Goal: Task Accomplishment & Management: Complete application form

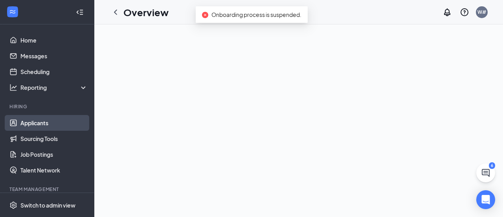
click at [33, 121] on link "Applicants" at bounding box center [53, 123] width 67 height 16
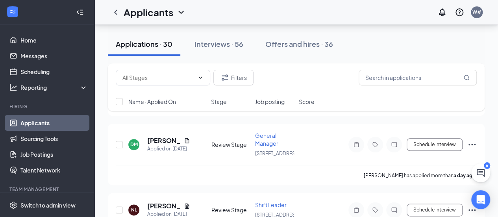
scroll to position [350, 0]
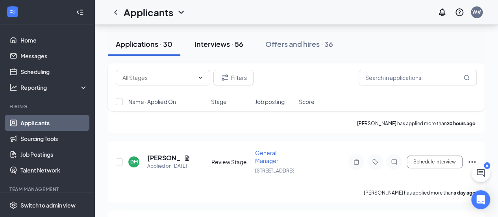
click at [224, 45] on div "Interviews · 56" at bounding box center [218, 44] width 49 height 10
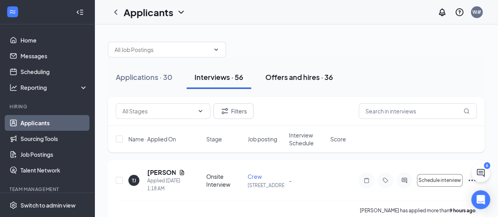
click at [326, 67] on button "Offers and hires · 36" at bounding box center [298, 77] width 83 height 24
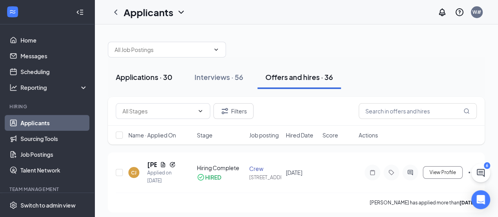
click at [151, 74] on div "Applications · 30" at bounding box center [144, 77] width 57 height 10
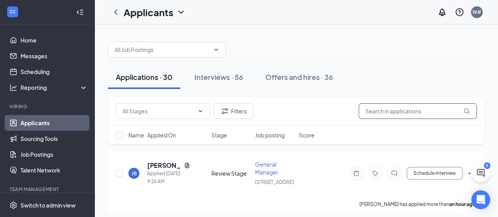
click at [391, 109] on input "text" at bounding box center [417, 111] width 118 height 16
type input "elyssa"
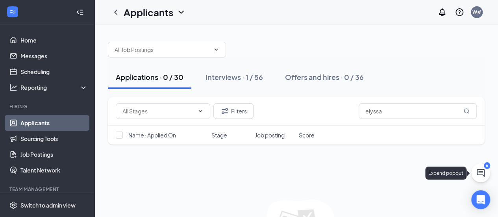
click at [477, 172] on icon "ChatActive" at bounding box center [480, 172] width 9 height 9
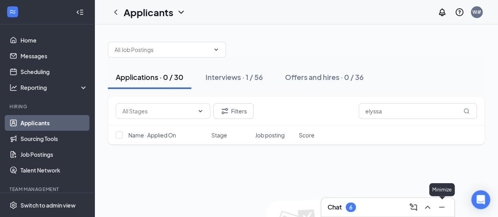
click at [442, 205] on icon "Minimize" at bounding box center [441, 206] width 9 height 9
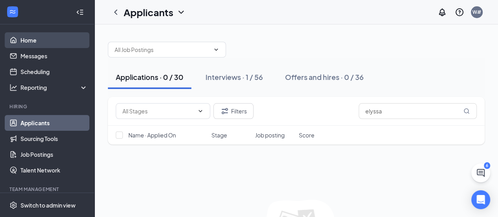
click at [33, 40] on link "Home" at bounding box center [53, 40] width 67 height 16
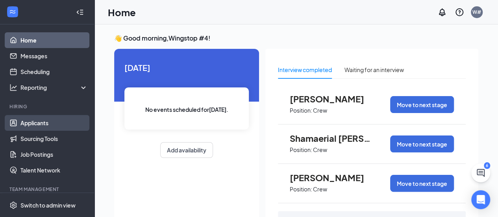
click at [36, 123] on link "Applicants" at bounding box center [53, 123] width 67 height 16
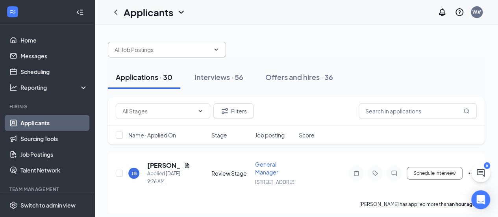
click at [216, 50] on icon "ChevronDown" at bounding box center [216, 49] width 4 height 2
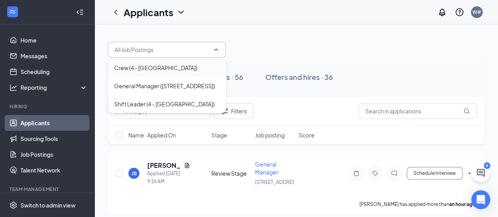
click at [191, 70] on div "Crew (4 - [GEOGRAPHIC_DATA])" at bounding box center [166, 67] width 105 height 9
type input "Crew (4 - [GEOGRAPHIC_DATA])"
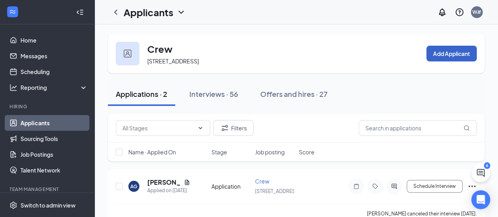
click at [450, 55] on button "Add Applicant" at bounding box center [451, 54] width 50 height 16
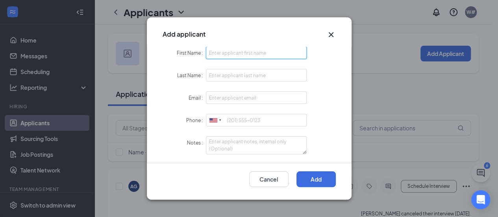
click at [252, 53] on input "First Name" at bounding box center [256, 52] width 101 height 13
type input "Elyssa"
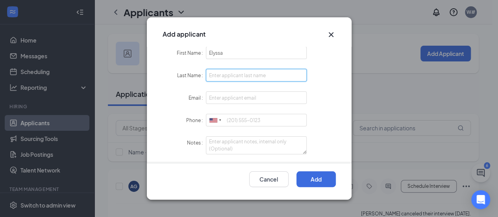
click at [234, 72] on input "Last Name" at bounding box center [256, 75] width 101 height 13
type input "West"
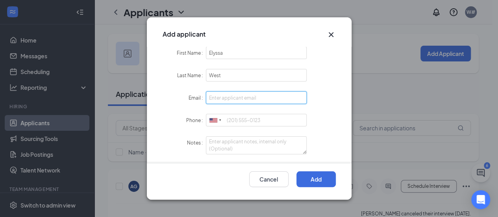
click at [214, 97] on input "Email" at bounding box center [256, 97] width 101 height 13
type input "[EMAIL_ADDRESS][DOMAIN_NAME]"
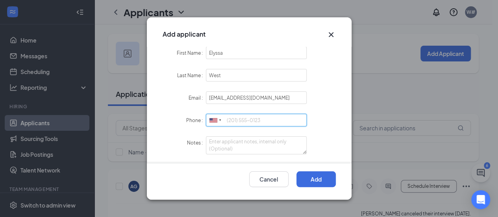
click at [232, 120] on input "Phone" at bounding box center [256, 120] width 101 height 13
type input "4236602282"
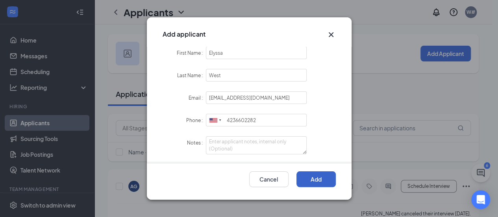
click at [323, 179] on button "Add" at bounding box center [315, 179] width 39 height 16
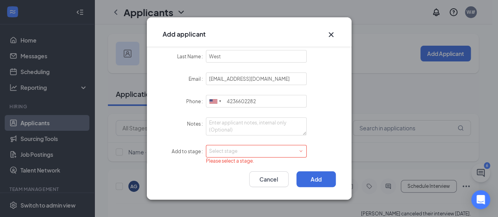
scroll to position [21, 0]
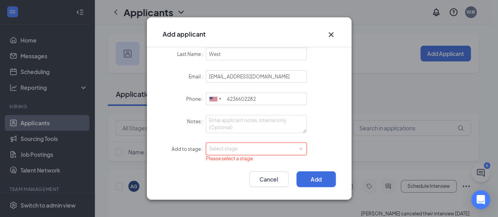
click at [299, 147] on span at bounding box center [301, 149] width 4 height 4
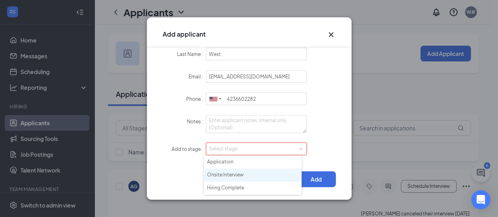
click at [257, 176] on li "Onsite Interview" at bounding box center [253, 174] width 98 height 13
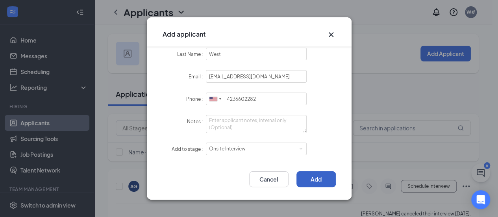
click at [319, 178] on button "Add" at bounding box center [315, 179] width 39 height 16
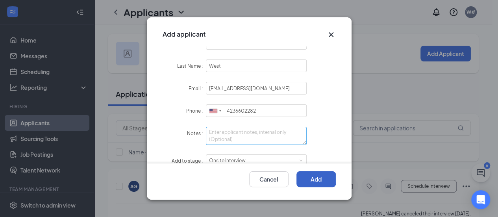
scroll to position [0, 0]
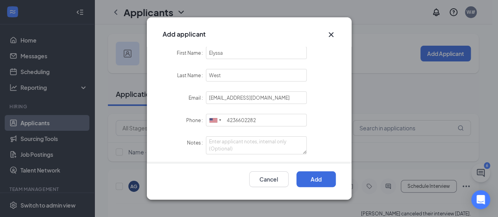
click at [73, 123] on div "Add applicant First Name [PERSON_NAME] Last Name West Email [EMAIL_ADDRESS][DOM…" at bounding box center [249, 108] width 498 height 217
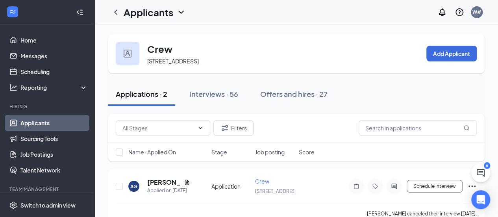
click at [153, 96] on div "Applications · 2" at bounding box center [142, 94] width 52 height 10
click at [384, 128] on input "text" at bounding box center [417, 128] width 118 height 16
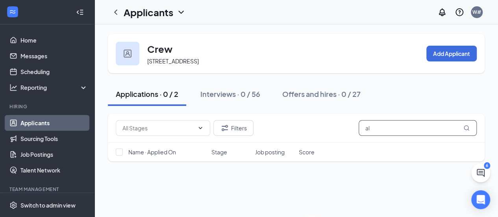
type input "a"
type input "[PERSON_NAME]"
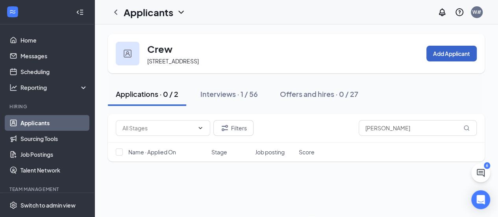
click at [444, 50] on button "Add Applicant" at bounding box center [451, 54] width 50 height 16
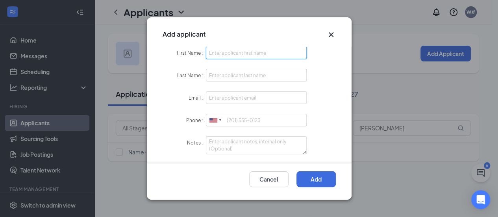
click at [268, 52] on input "First Name" at bounding box center [256, 52] width 101 height 13
type input "Elyssa"
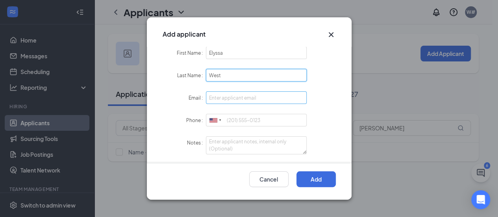
type input "West"
click at [227, 99] on input "Email" at bounding box center [256, 97] width 101 height 13
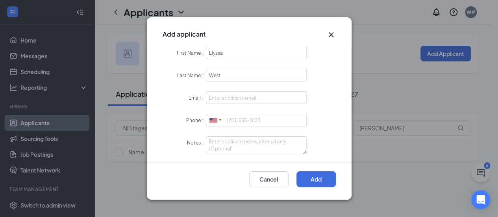
click at [393, 14] on div "Add applicant First Name [PERSON_NAME] Last Name West Email Phone [GEOGRAPHIC_D…" at bounding box center [249, 108] width 498 height 217
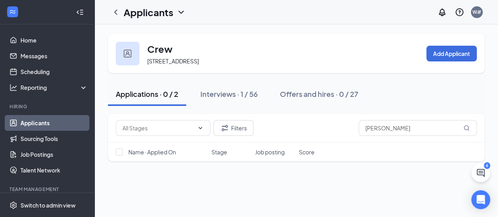
click at [179, 8] on icon "ChevronDown" at bounding box center [180, 11] width 9 height 9
click at [156, 33] on link "Applicants" at bounding box center [170, 34] width 85 height 8
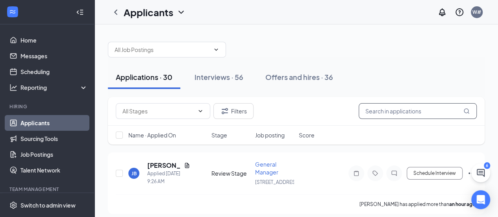
click at [383, 107] on input "text" at bounding box center [417, 111] width 118 height 16
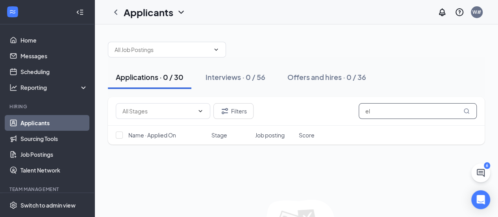
type input "e"
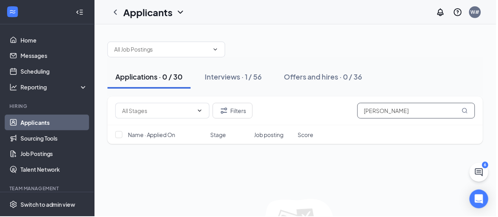
type input "[PERSON_NAME]"
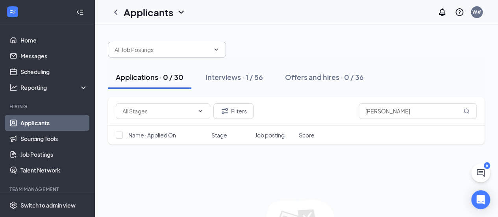
click at [216, 48] on icon "ChevronDown" at bounding box center [216, 49] width 6 height 6
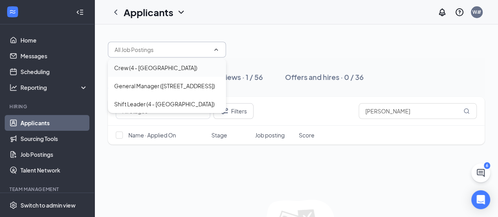
click at [182, 68] on div "Crew (4 - [GEOGRAPHIC_DATA])" at bounding box center [166, 67] width 105 height 9
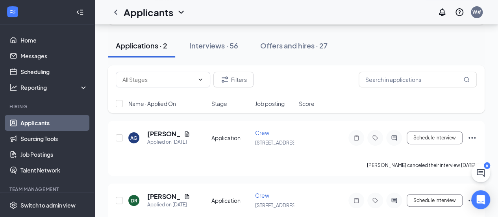
scroll to position [49, 0]
click at [202, 75] on span at bounding box center [163, 79] width 94 height 16
click at [161, 96] on div "Application (2)" at bounding box center [163, 97] width 82 height 9
type input "Application (2)"
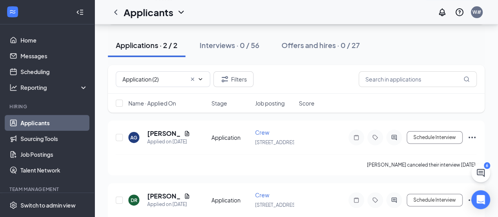
scroll to position [0, 0]
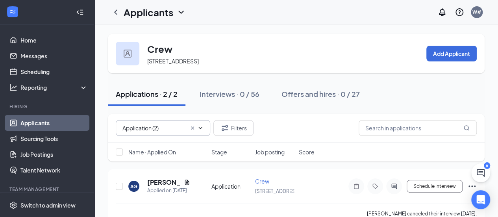
click at [199, 128] on icon "ChevronDown" at bounding box center [200, 128] width 6 height 6
click at [199, 128] on icon "ChevronUp" at bounding box center [201, 128] width 4 height 2
click at [181, 10] on icon "ChevronDown" at bounding box center [180, 11] width 9 height 9
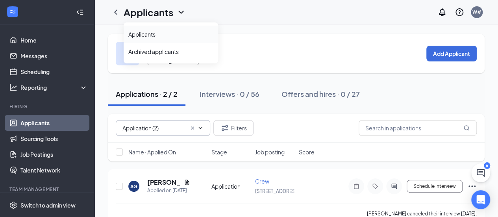
click at [149, 33] on link "Applicants" at bounding box center [170, 34] width 85 height 8
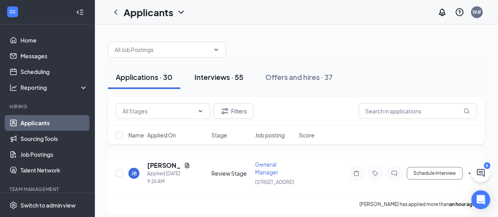
click at [215, 79] on div "Interviews · 55" at bounding box center [218, 77] width 49 height 10
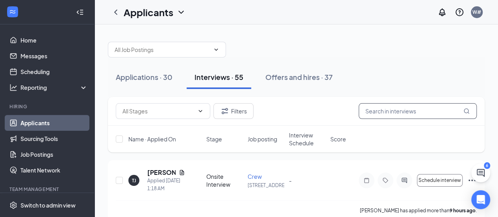
click at [390, 114] on input "text" at bounding box center [417, 111] width 118 height 16
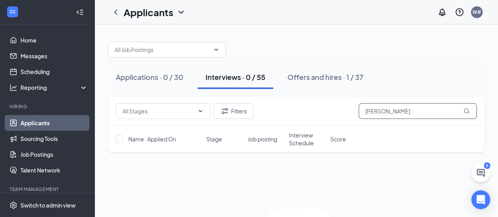
type input "[PERSON_NAME]"
click at [468, 109] on icon "MagnifyingGlass" at bounding box center [466, 111] width 6 height 6
click at [465, 110] on icon "MagnifyingGlass" at bounding box center [466, 111] width 6 height 6
click at [216, 46] on span at bounding box center [167, 50] width 118 height 16
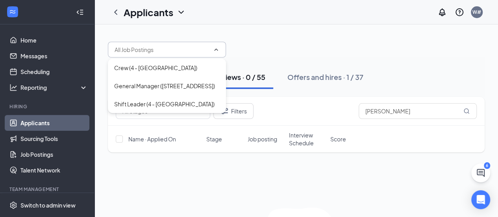
click at [216, 46] on span at bounding box center [167, 50] width 118 height 16
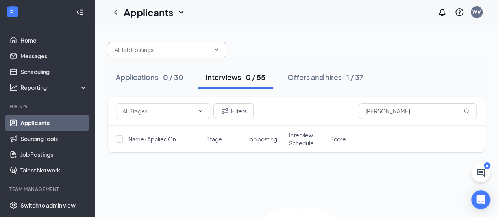
click at [181, 11] on icon "ChevronDown" at bounding box center [180, 11] width 9 height 9
click at [227, 24] on div "Applicants W#" at bounding box center [295, 12] width 403 height 24
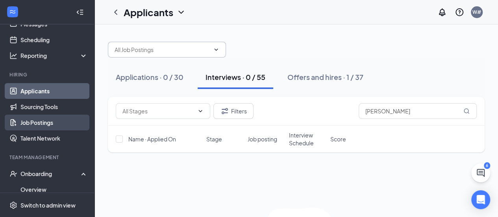
scroll to position [34, 0]
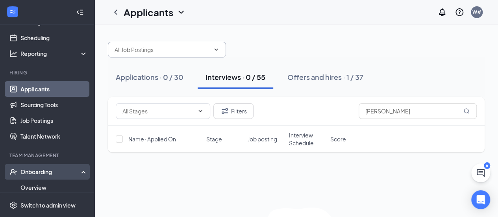
click at [40, 170] on div "Onboarding" at bounding box center [50, 172] width 61 height 8
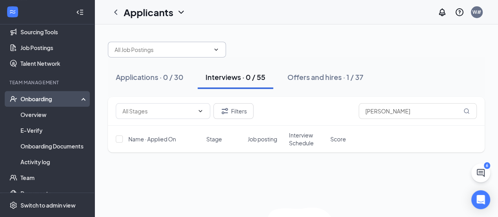
scroll to position [108, 0]
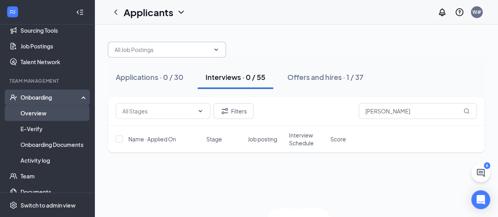
click at [37, 114] on link "Overview" at bounding box center [53, 113] width 67 height 16
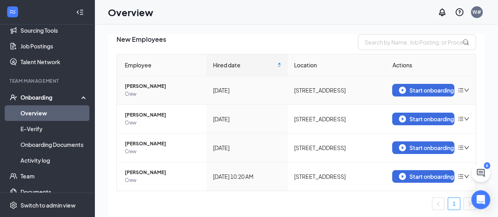
scroll to position [35, 0]
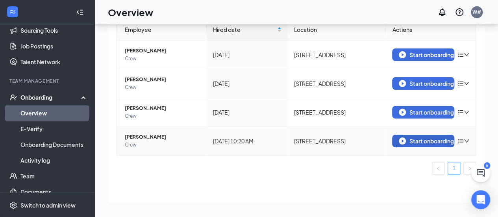
click at [398, 139] on img "button" at bounding box center [401, 140] width 7 height 7
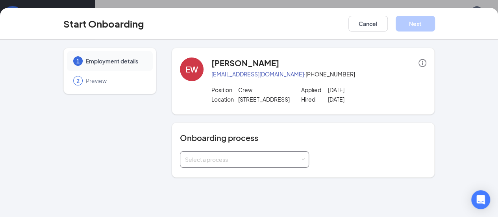
click at [301, 158] on span at bounding box center [303, 160] width 4 height 4
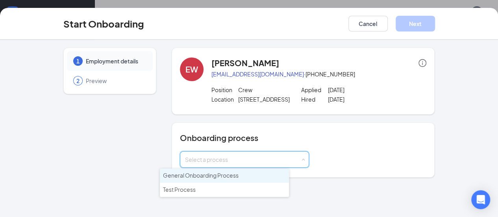
click at [252, 174] on li "General Onboarding Process" at bounding box center [224, 175] width 129 height 14
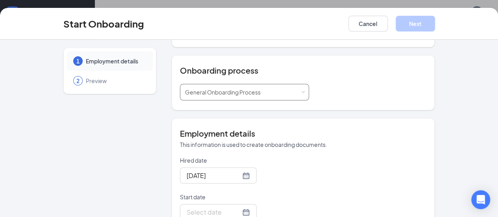
scroll to position [160, 0]
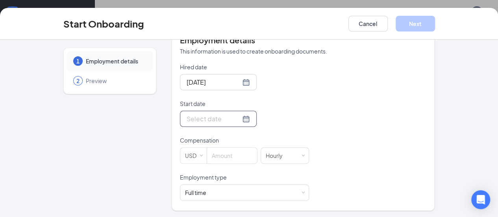
click at [216, 118] on div at bounding box center [217, 119] width 63 height 10
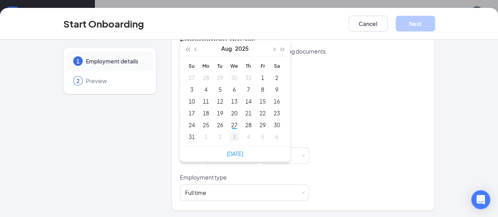
type input "[DATE]"
